Goal: Transaction & Acquisition: Purchase product/service

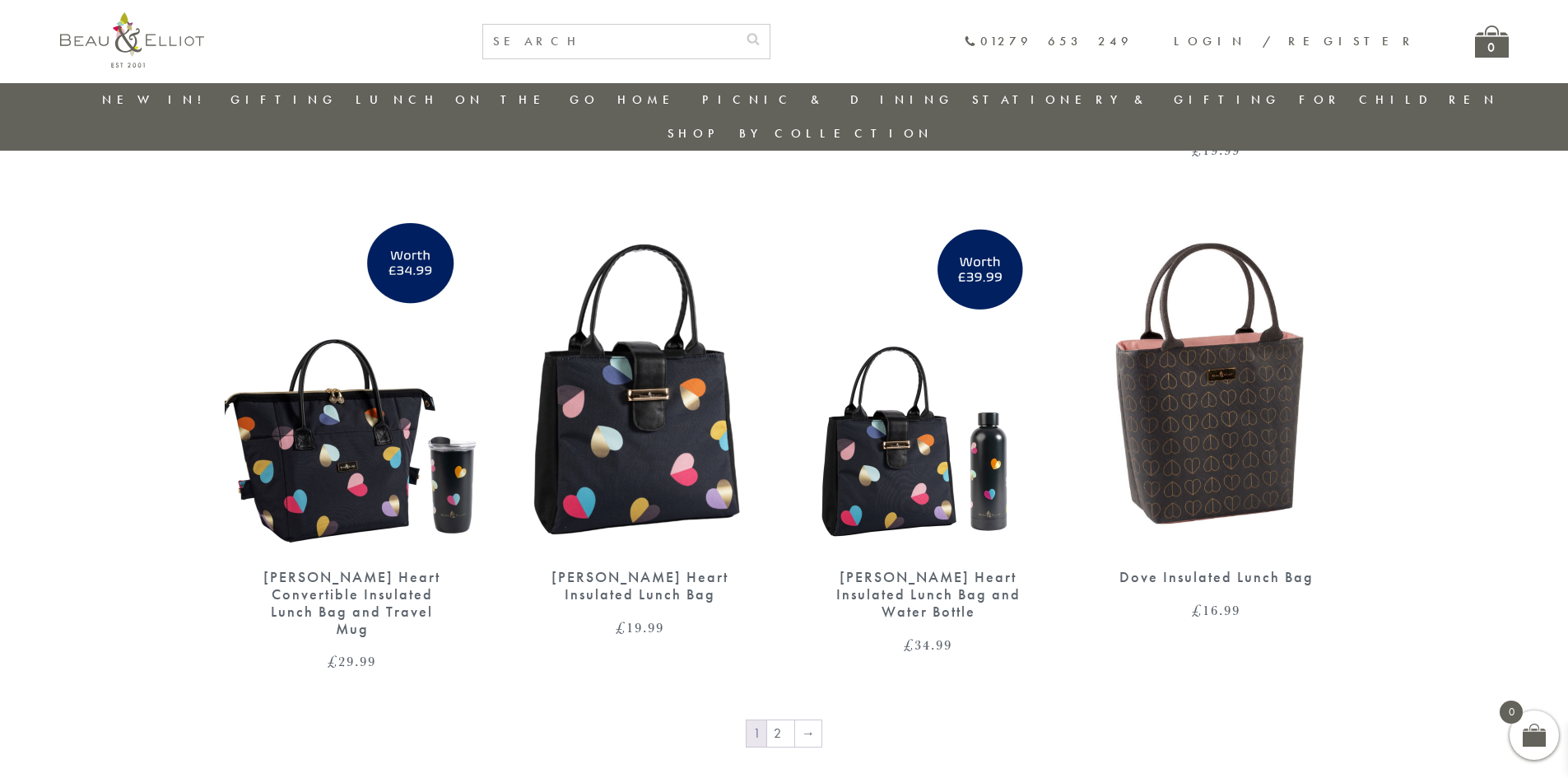
scroll to position [2529, 0]
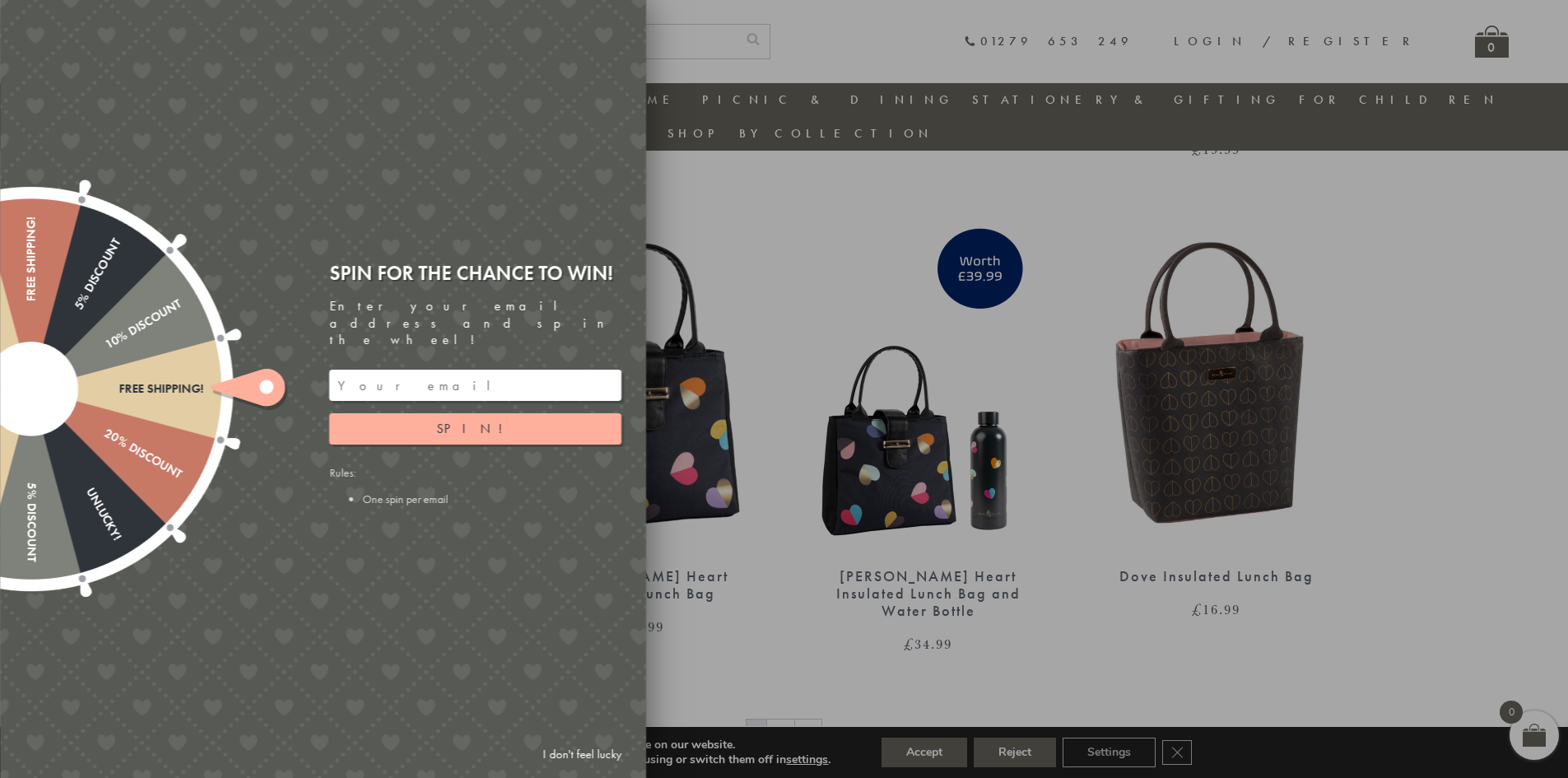
click at [696, 601] on div at bounding box center [784, 389] width 1568 height 778
click at [712, 583] on div at bounding box center [784, 389] width 1568 height 778
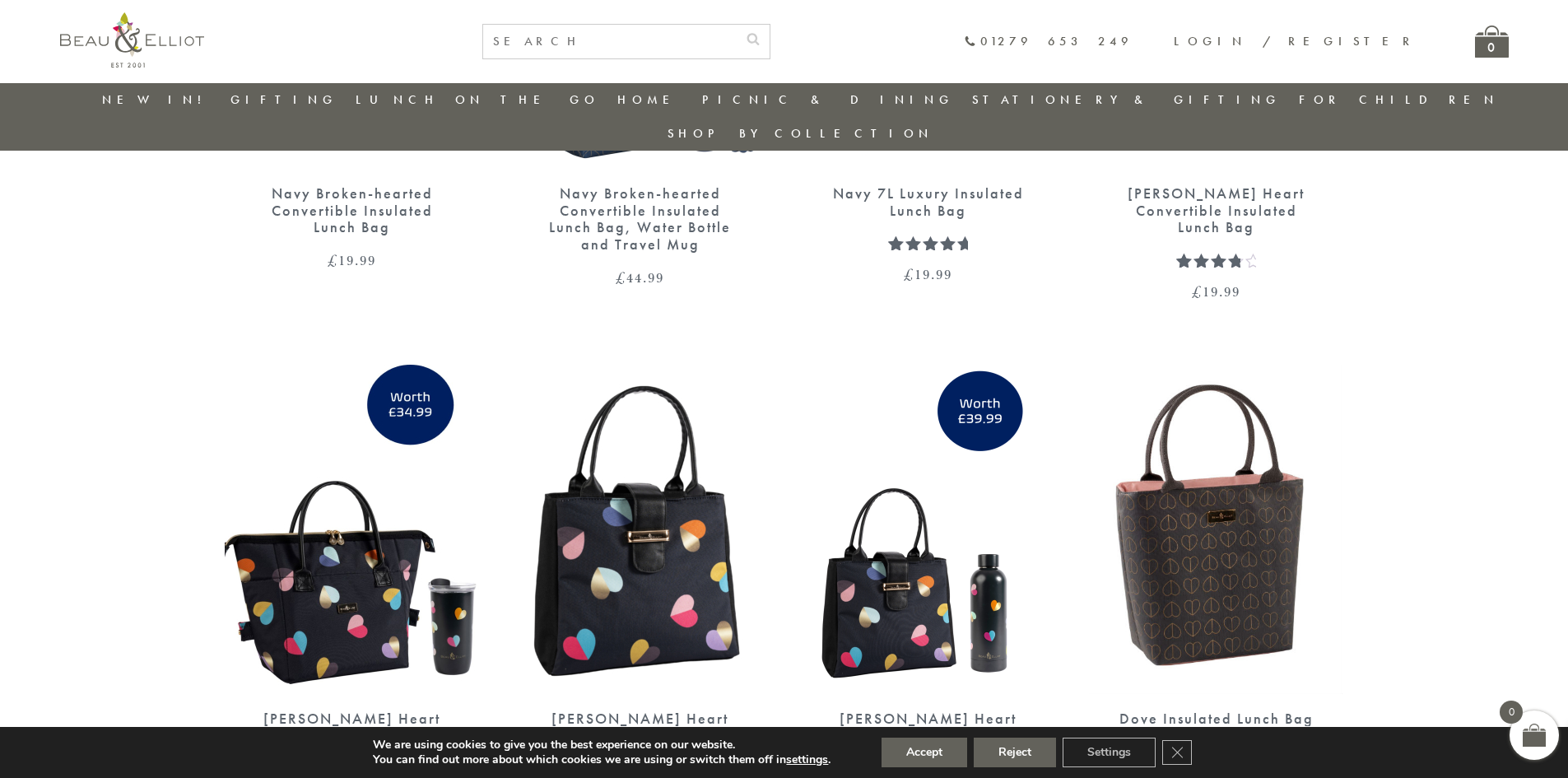
scroll to position [2388, 0]
click at [842, 611] on img at bounding box center [927, 529] width 255 height 329
click at [849, 591] on img at bounding box center [927, 529] width 255 height 329
click at [370, 568] on img at bounding box center [351, 529] width 255 height 329
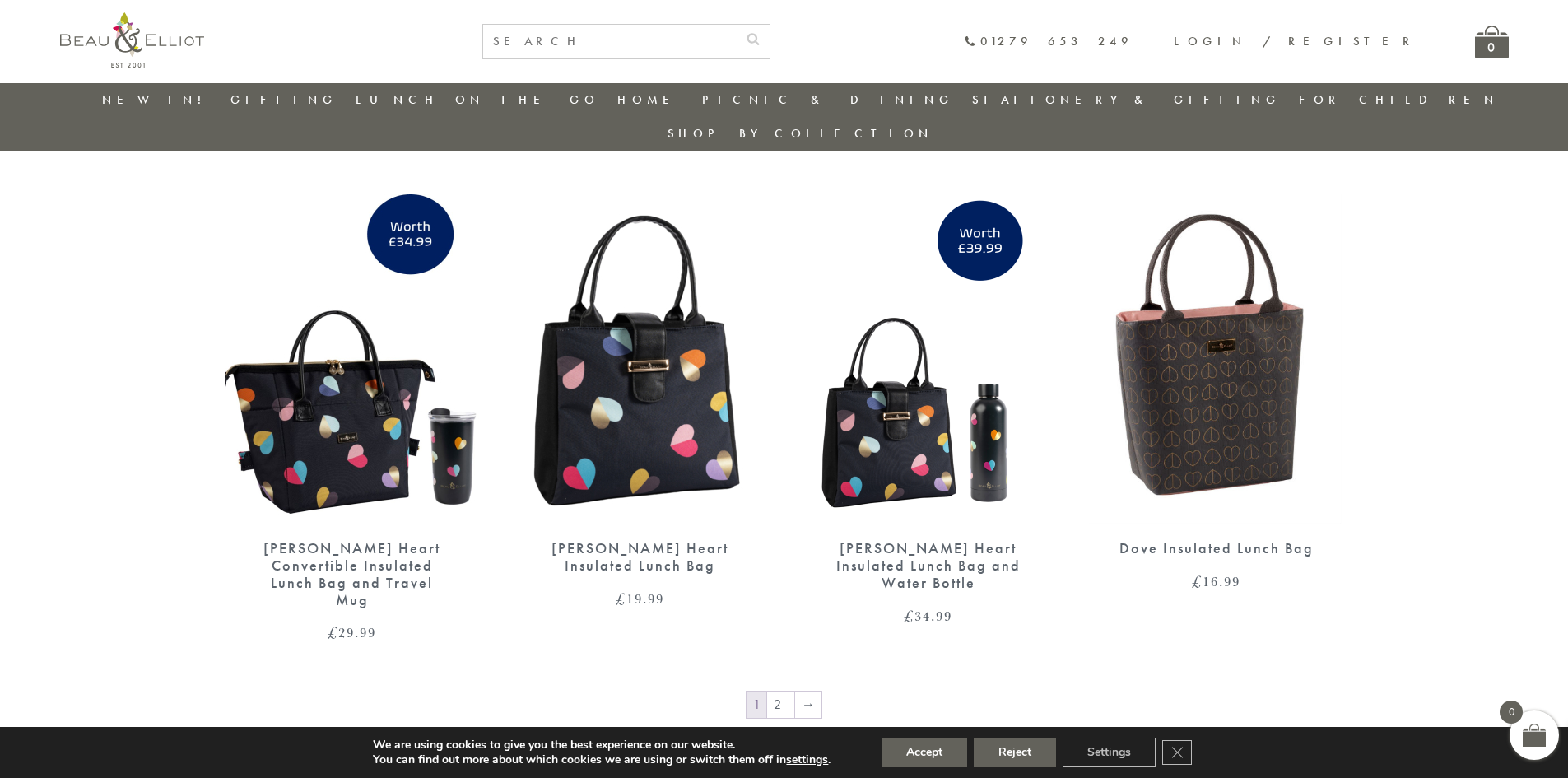
scroll to position [2559, 0]
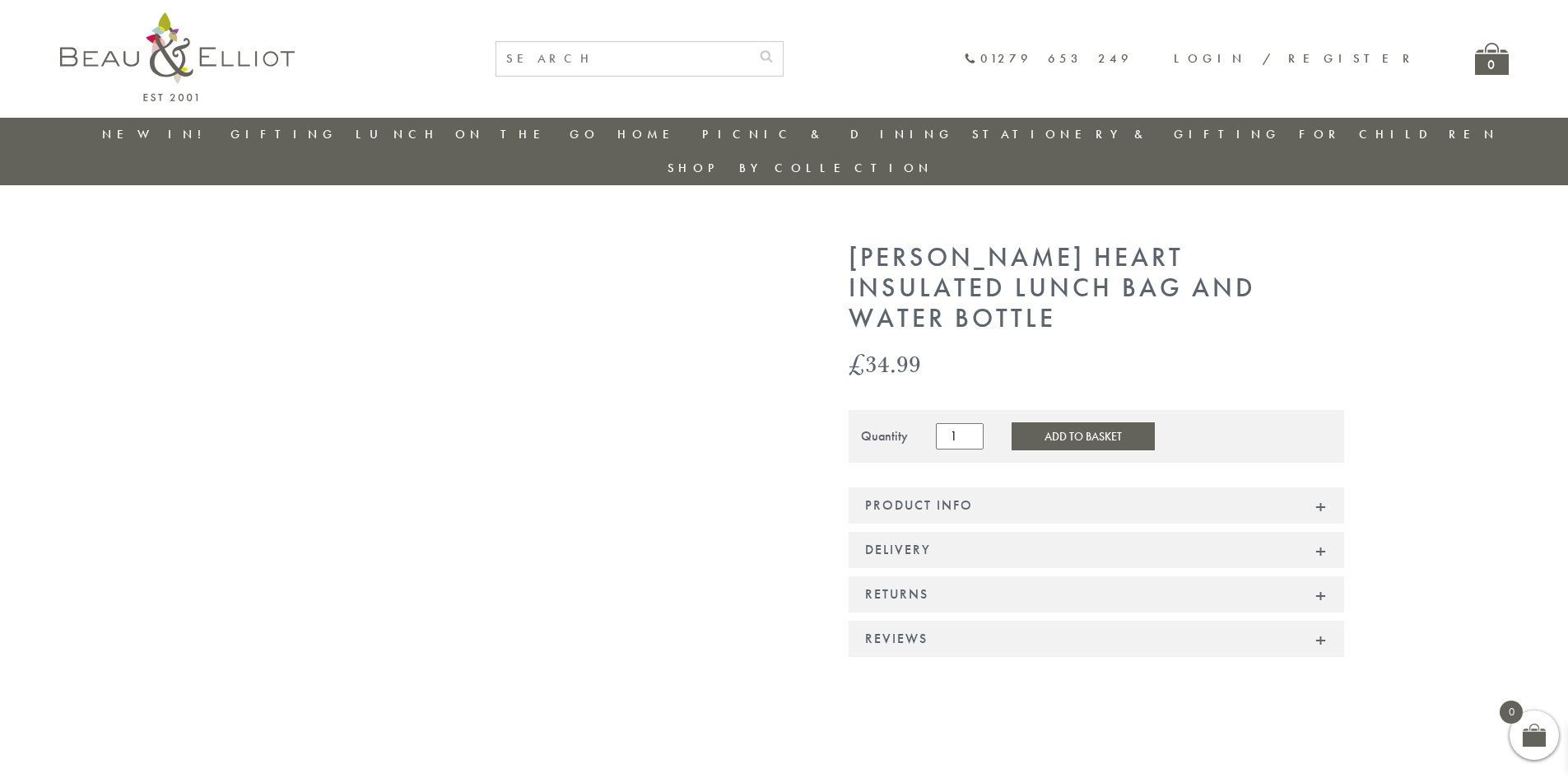
scroll to position [128, 0]
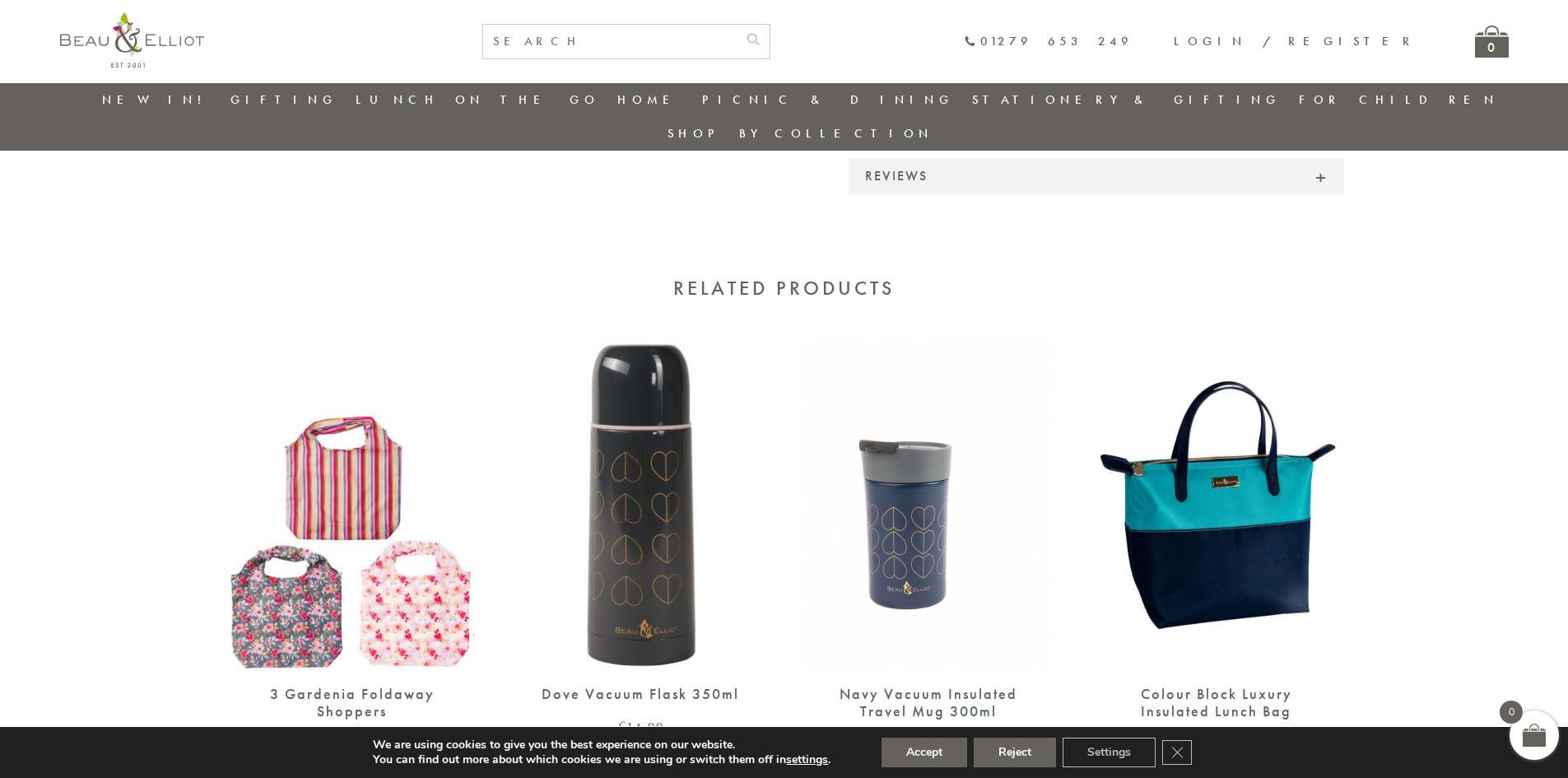
scroll to position [901, 0]
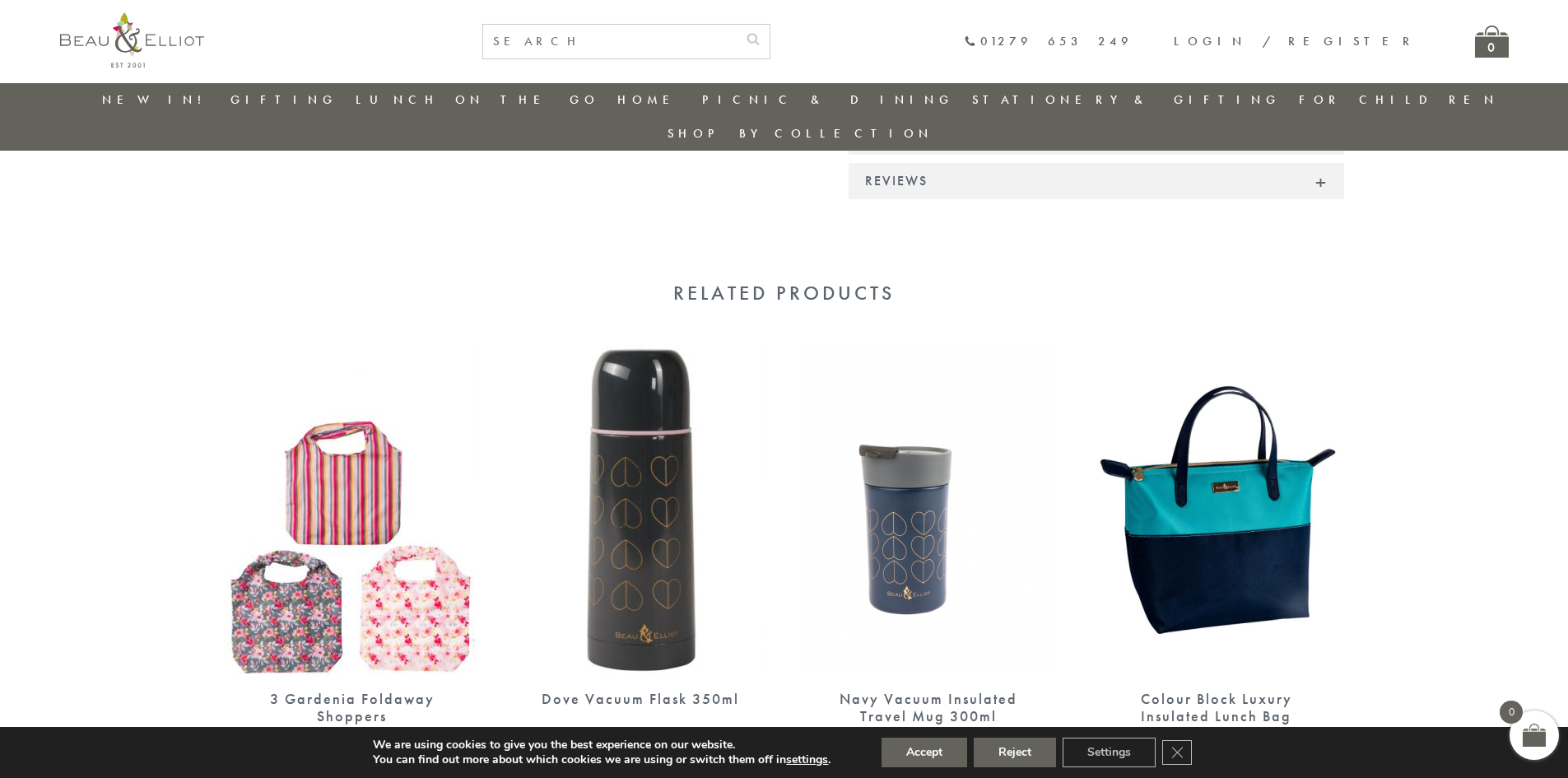
click at [1048, 345] on img at bounding box center [927, 510] width 255 height 329
